Goal: Task Accomplishment & Management: Manage account settings

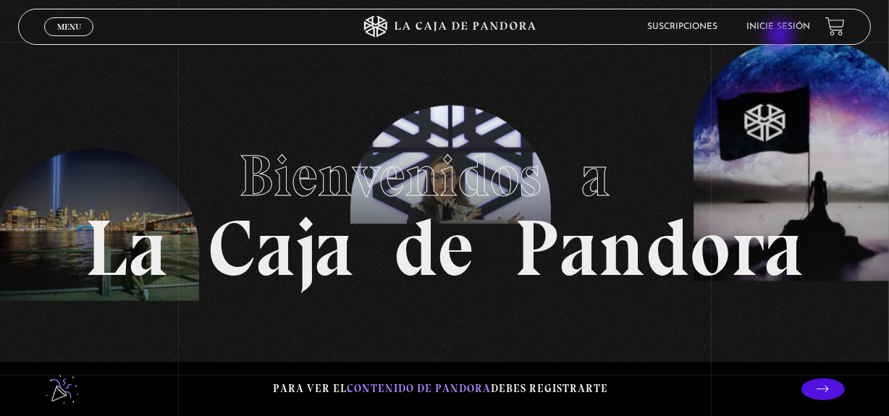
click at [781, 36] on li "Inicie sesión" at bounding box center [779, 26] width 64 height 22
click at [771, 28] on link "Inicie sesión" at bounding box center [779, 26] width 64 height 9
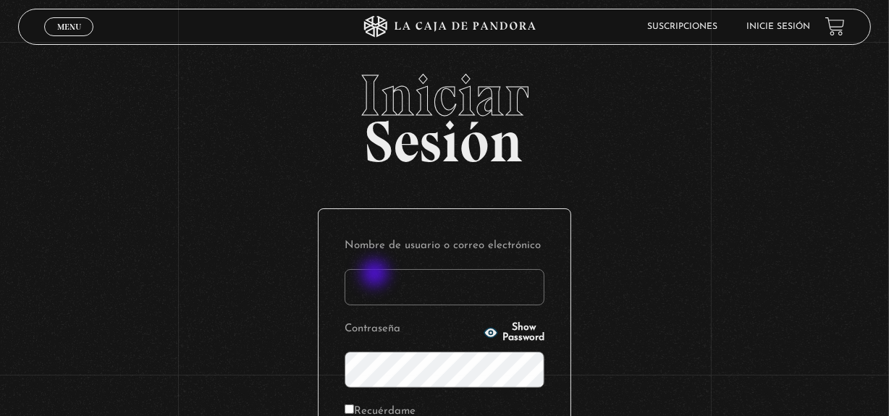
click at [377, 275] on input "Nombre de usuario o correo electrónico" at bounding box center [445, 287] width 200 height 36
type input "gabidittel@hotmail.com"
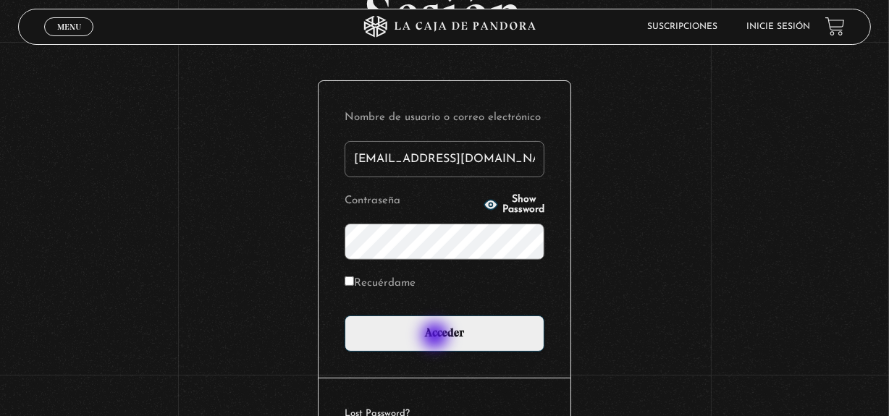
scroll to position [131, 0]
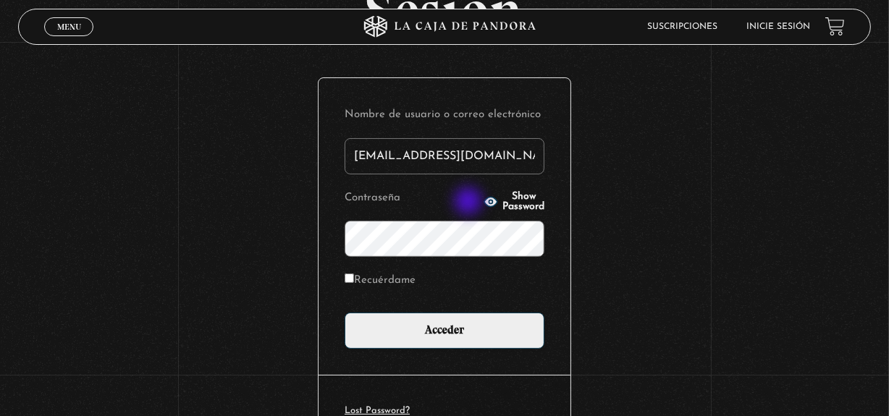
click at [490, 203] on circle "button" at bounding box center [492, 202] width 4 height 4
click at [361, 279] on label "Recuérdame" at bounding box center [380, 281] width 71 height 22
click at [354, 279] on input "Recuérdame" at bounding box center [349, 278] width 9 height 9
checkbox input "true"
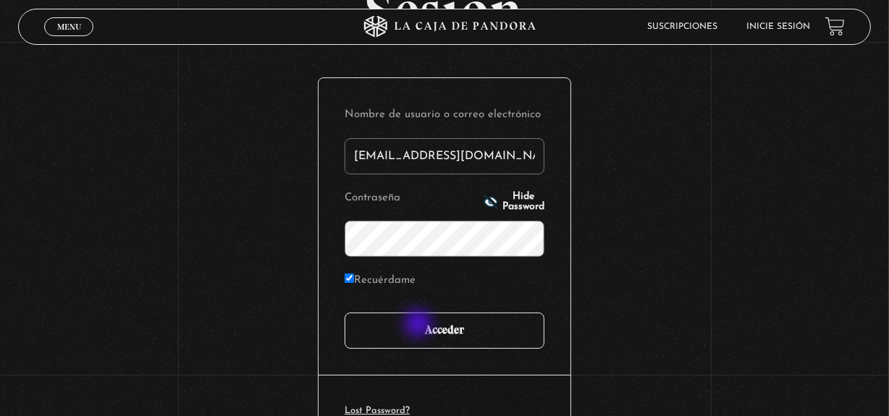
click at [420, 325] on input "Acceder" at bounding box center [445, 331] width 200 height 36
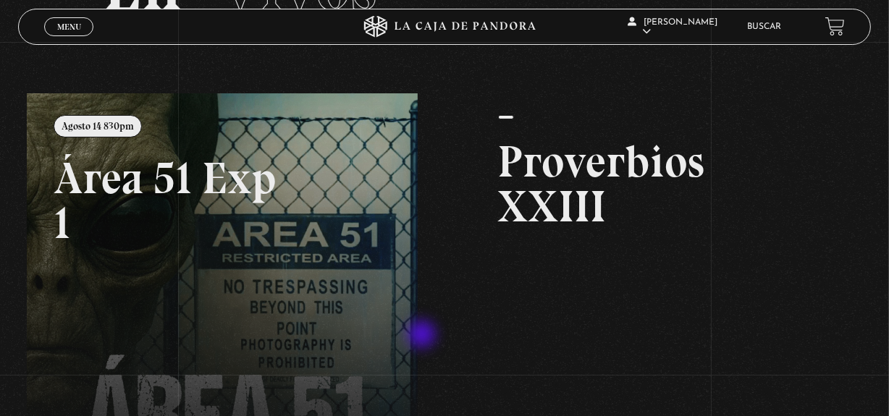
scroll to position [131, 0]
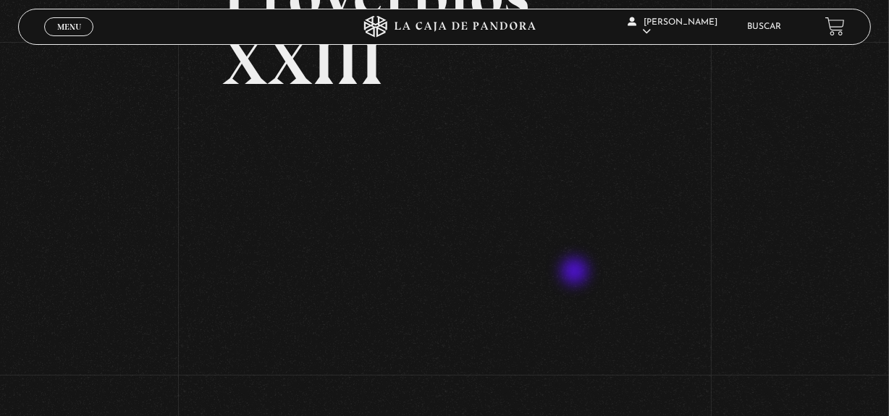
scroll to position [197, 0]
